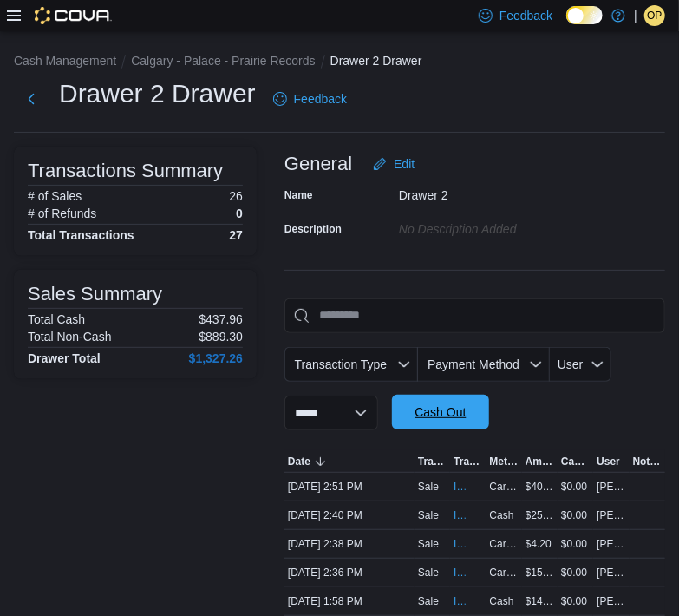
click at [460, 409] on span "Cash Out" at bounding box center [440, 411] width 51 height 17
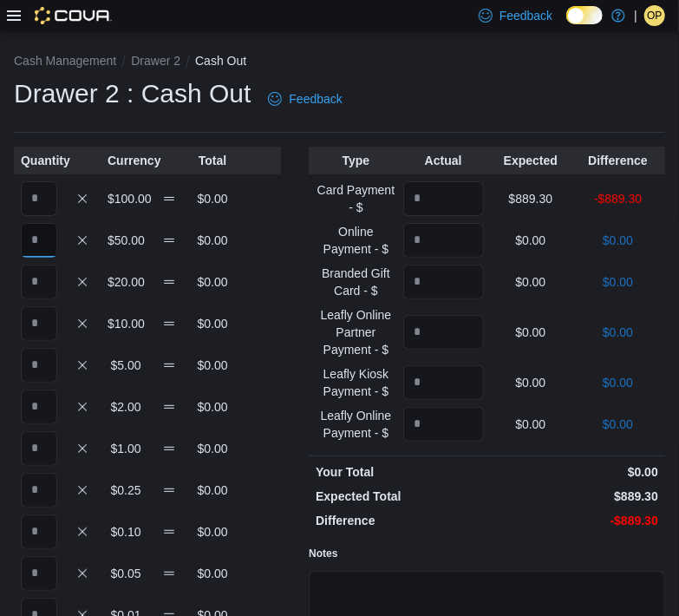
click at [35, 241] on input "Quantity" at bounding box center [39, 240] width 36 height 35
type input "*"
type input "**"
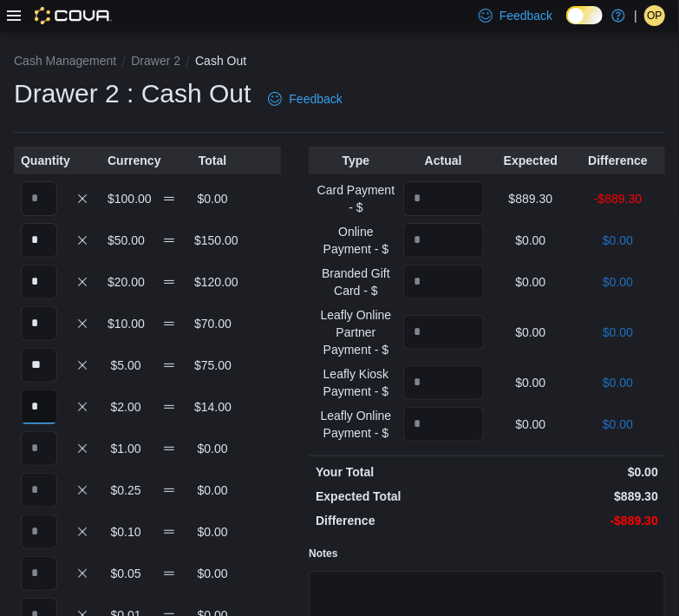
type input "*"
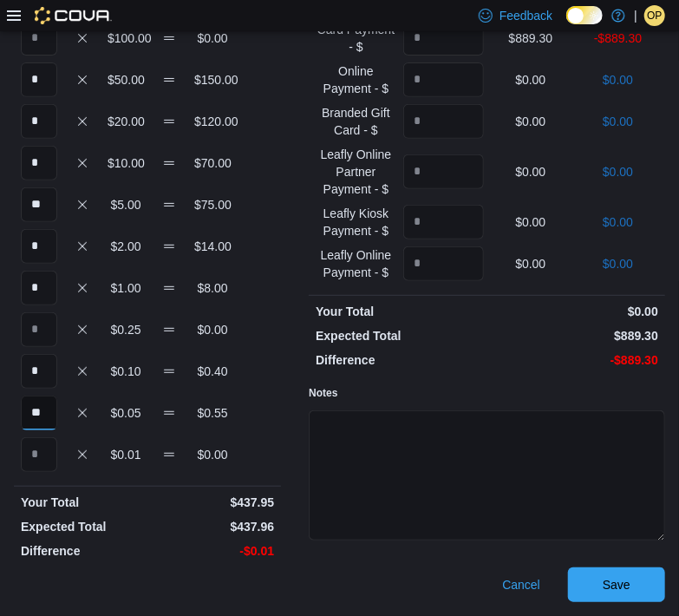
type input "**"
click at [448, 40] on input "Quantity" at bounding box center [443, 38] width 81 height 35
type input "******"
click at [631, 576] on span "Save" at bounding box center [617, 583] width 28 height 17
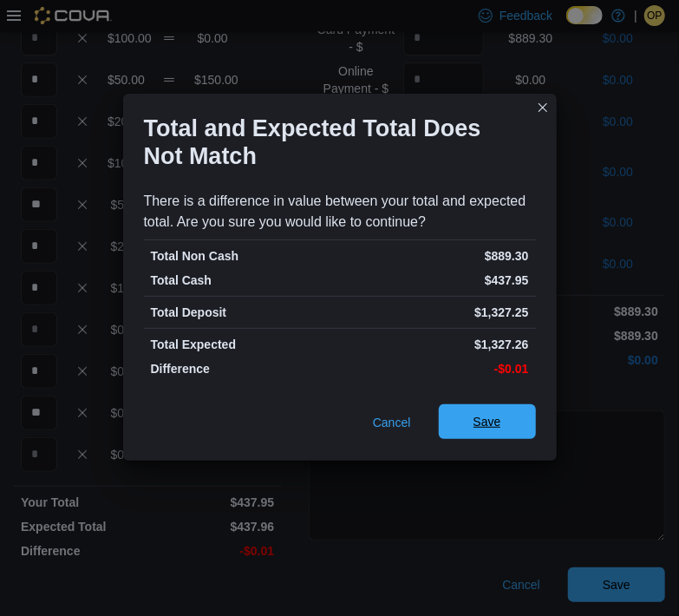
click at [481, 416] on span "Save" at bounding box center [488, 421] width 28 height 17
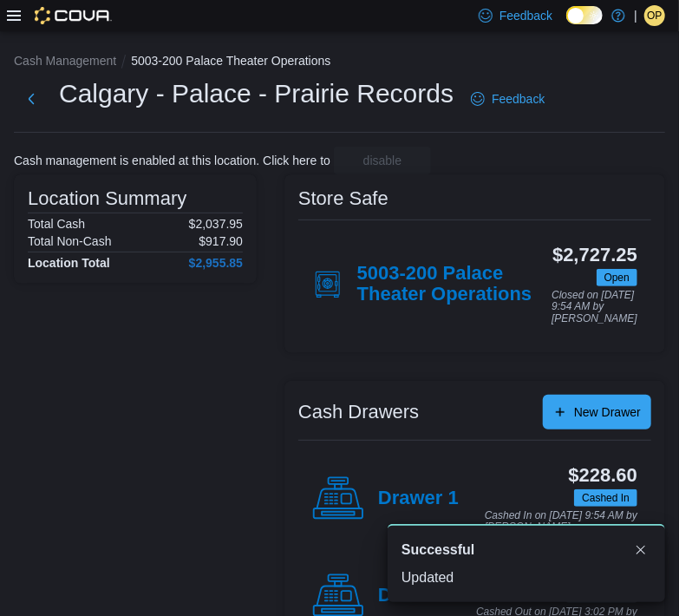
click at [646, 15] on div "OP" at bounding box center [655, 15] width 21 height 21
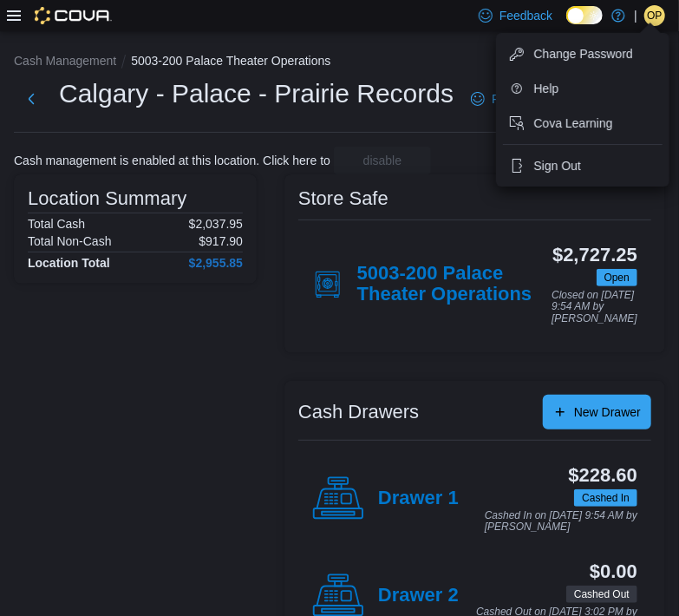
click at [3, 15] on div "Feedback Dark Mode Home of the Happy High | OP [PERSON_NAME]" at bounding box center [339, 15] width 679 height 31
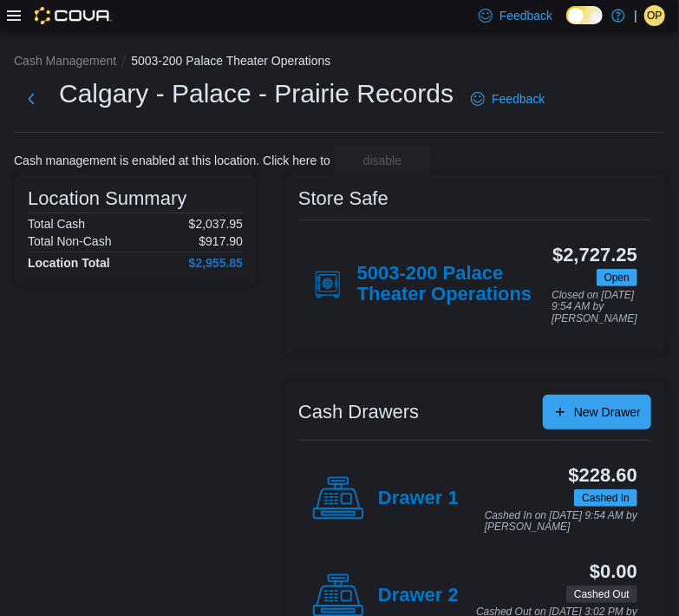
click at [4, 6] on div "Feedback Dark Mode Home of the Happy High | OP [PERSON_NAME]" at bounding box center [339, 15] width 679 height 31
click at [17, 13] on icon at bounding box center [14, 16] width 14 height 14
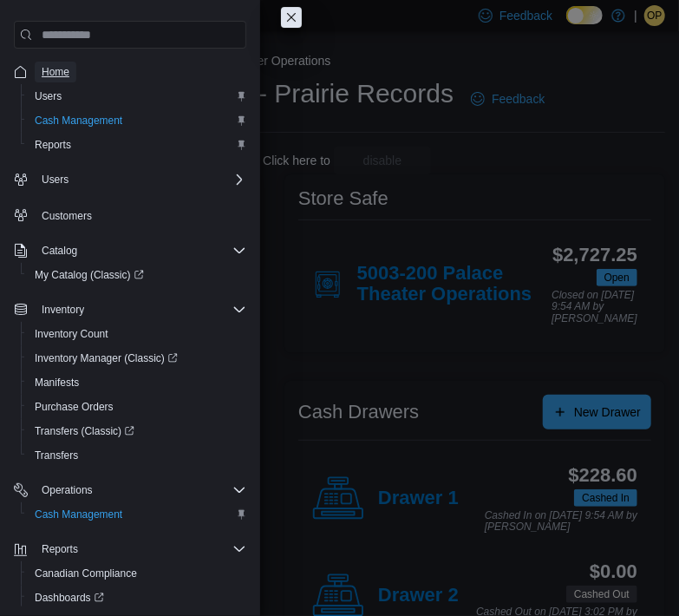
click at [58, 74] on span "Home" at bounding box center [56, 72] width 28 height 14
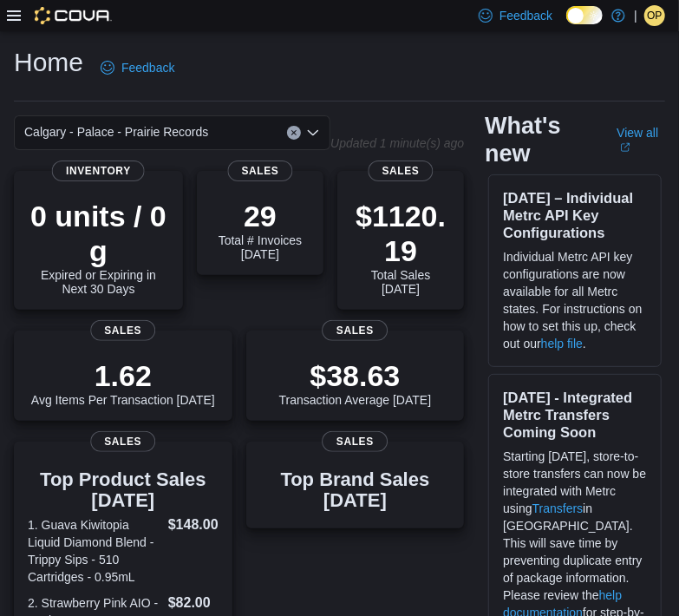
click at [650, 21] on span "OP" at bounding box center [654, 15] width 15 height 21
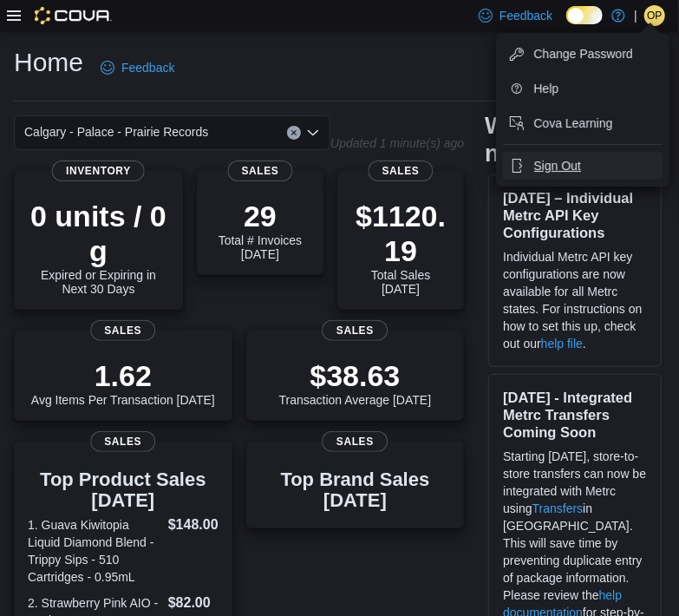
click at [569, 167] on span "Sign Out" at bounding box center [557, 165] width 47 height 17
